Goal: Information Seeking & Learning: Learn about a topic

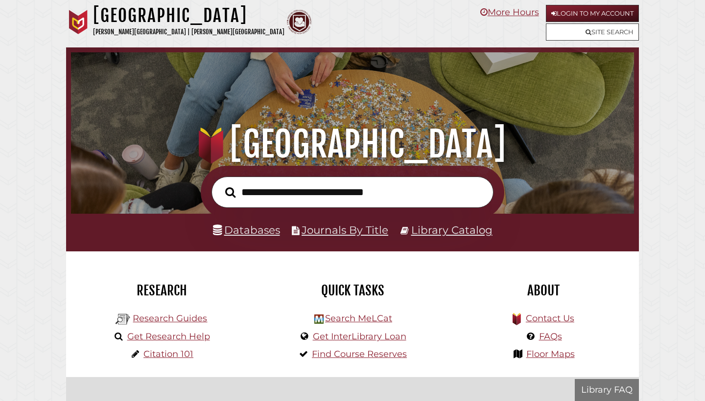
scroll to position [186, 558]
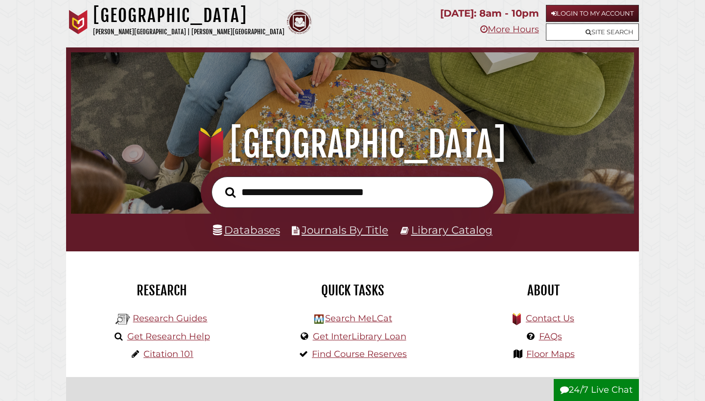
click at [192, 312] on li "Research Guides" at bounding box center [161, 318] width 96 height 18
click at [192, 319] on link "Research Guides" at bounding box center [170, 318] width 74 height 11
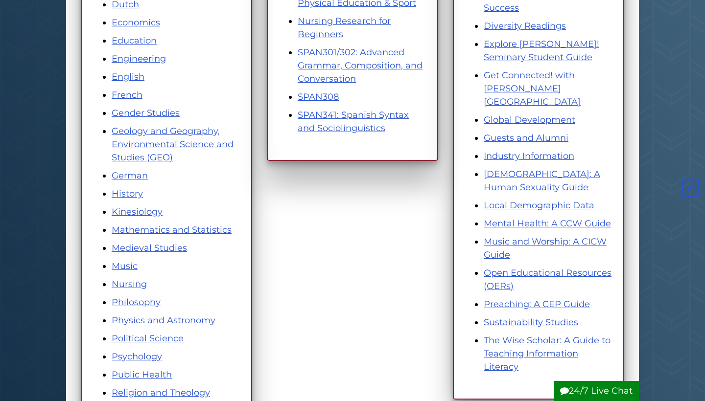
scroll to position [533, 0]
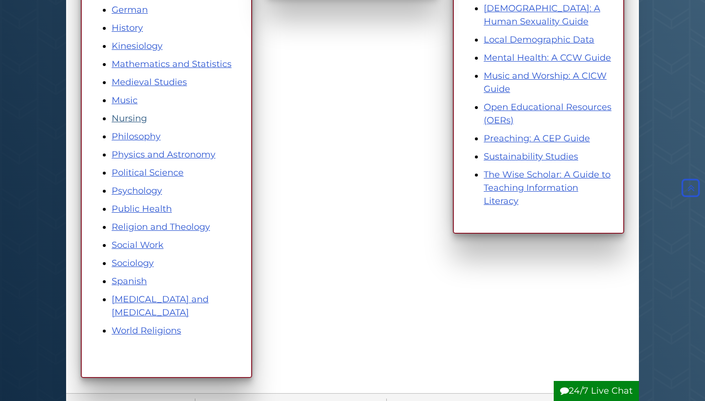
click at [134, 116] on link "Nursing" at bounding box center [129, 118] width 35 height 11
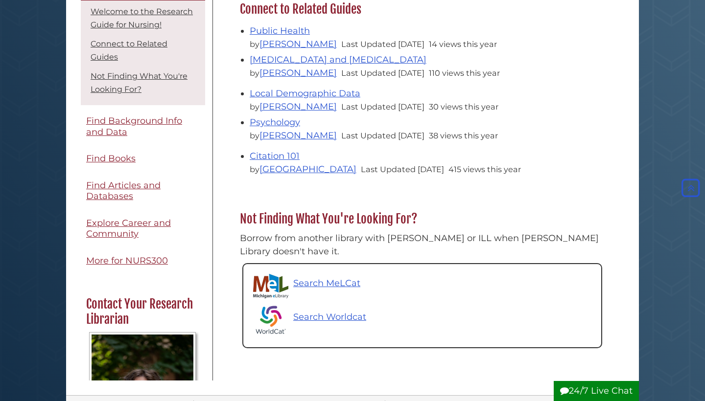
scroll to position [356, 0]
click at [112, 10] on link "Welcome to the Research Guide for Nursing!" at bounding box center [142, 17] width 102 height 23
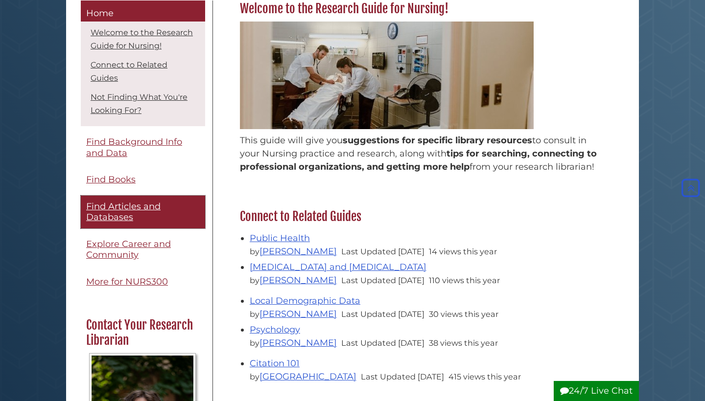
click at [113, 215] on span "Find Articles and Databases" at bounding box center [123, 212] width 74 height 22
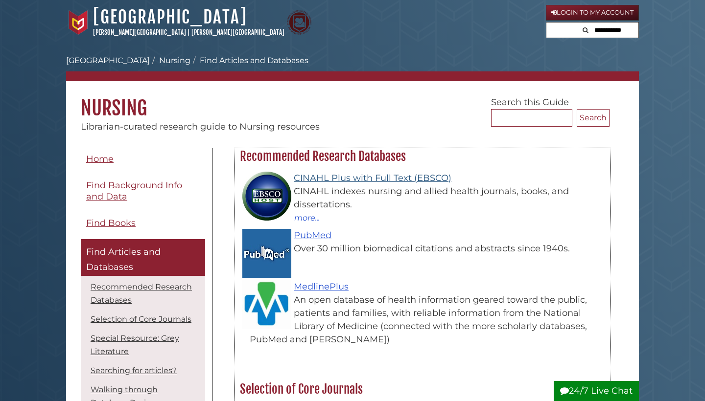
click at [296, 180] on link "CINAHL Plus with Full Text (EBSCO)" at bounding box center [373, 178] width 158 height 11
